Goal: Navigation & Orientation: Find specific page/section

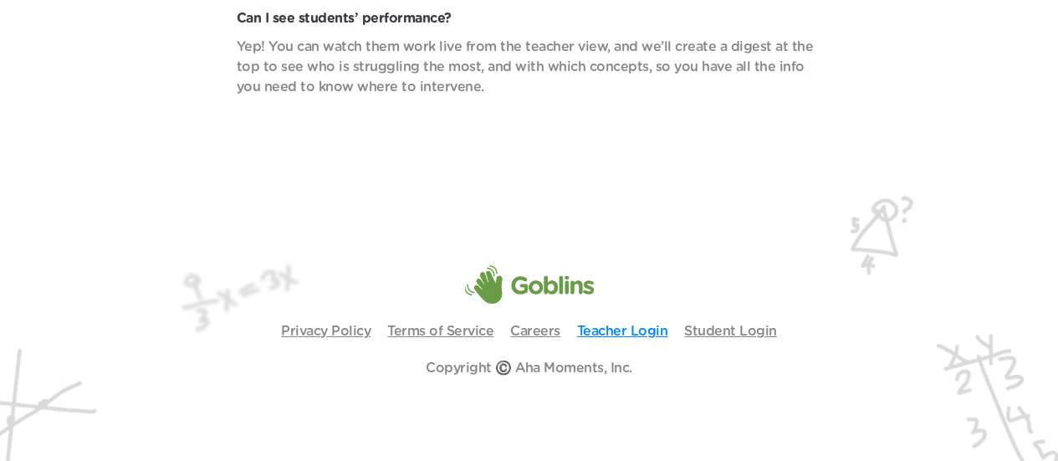
scroll to position [5949, 0]
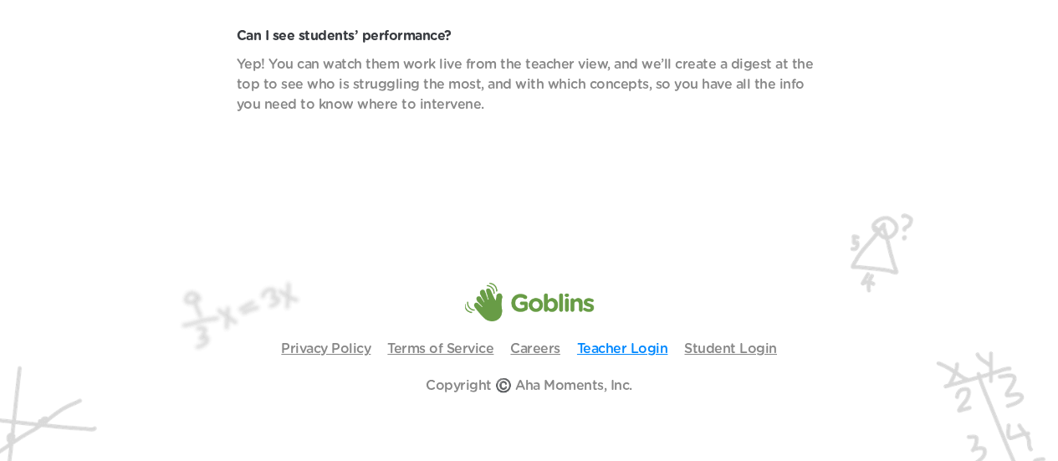
click at [607, 330] on header "Privacy Policy Terms of Service Careers Teacher Login Student Login Copyright ©…" at bounding box center [529, 338] width 1058 height 281
click at [607, 353] on link "Teacher Login" at bounding box center [622, 348] width 91 height 13
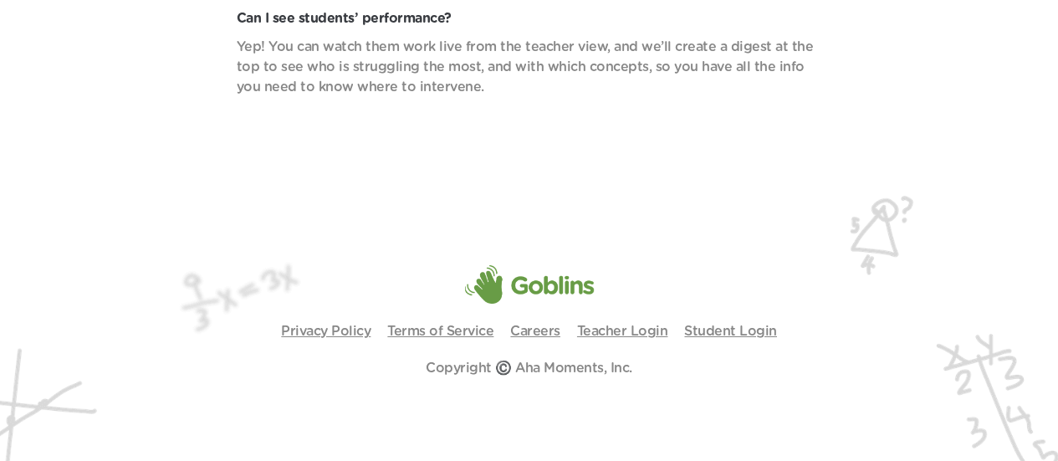
scroll to position [5949, 0]
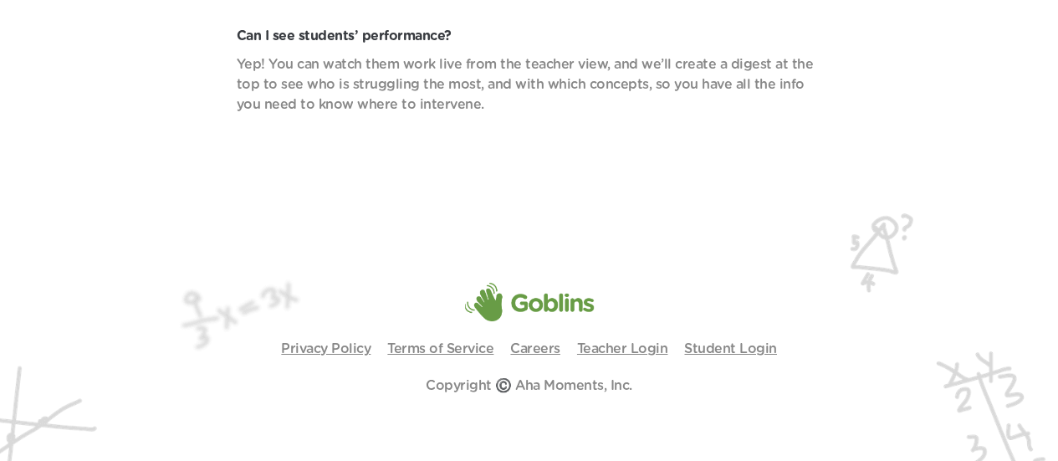
click at [456, 96] on p "Yep! You can watch them work live from the teacher view, and we’ll create a dig…" at bounding box center [529, 84] width 585 height 60
click at [623, 342] on link "Teacher Login" at bounding box center [622, 348] width 91 height 13
